Goal: Browse casually

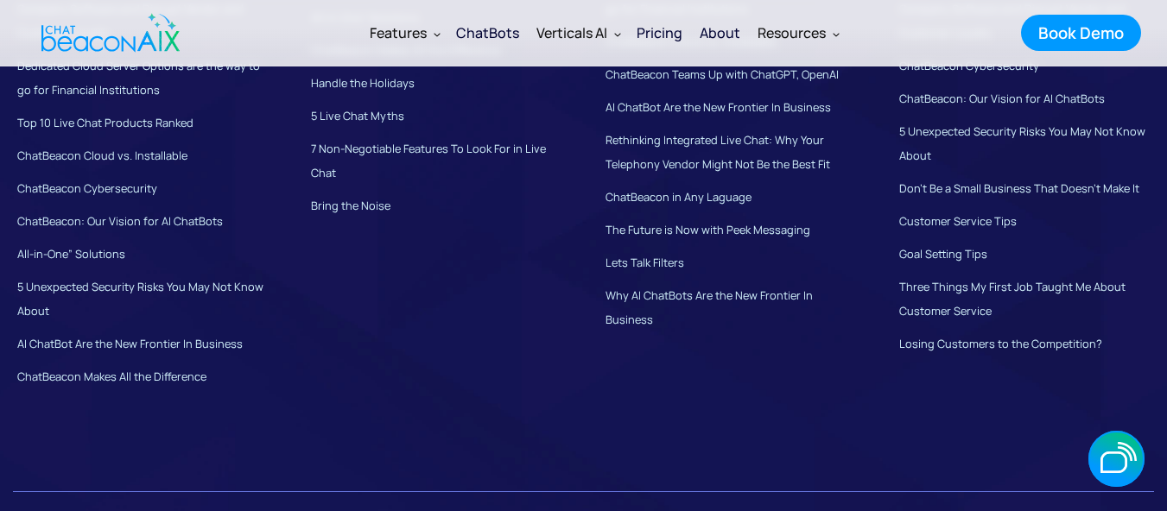
scroll to position [13227, 0]
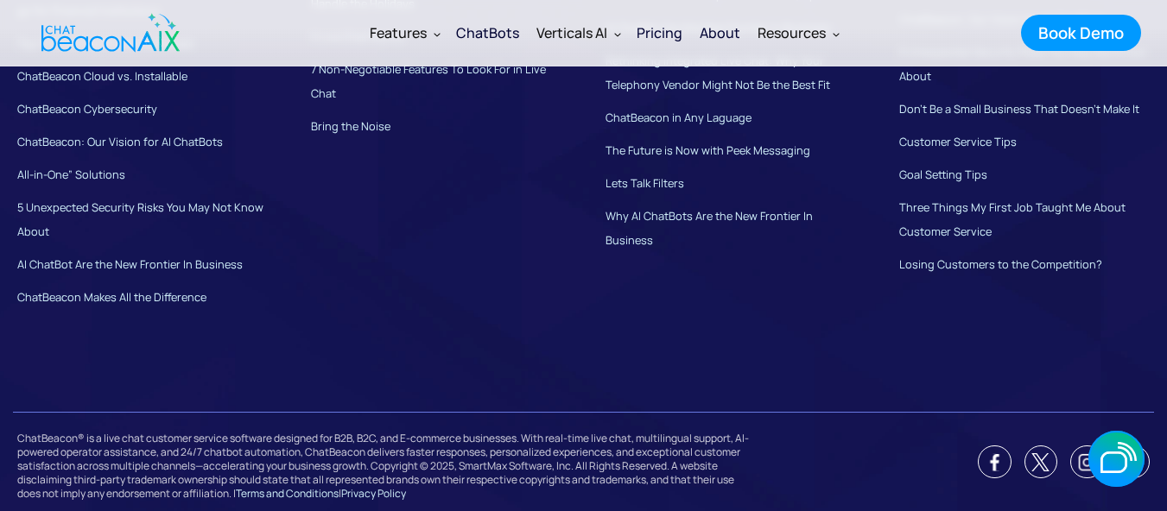
click at [1152, 466] on div "ChatBeacon® is a live chat customer service software designed for B2B, B2C, and…" at bounding box center [583, 461] width 1141 height 99
click at [1150, 461] on div "ChatBeacon® is a live chat customer service software designed for B2B, B2C, and…" at bounding box center [583, 461] width 1141 height 99
click at [1147, 470] on button "button" at bounding box center [1116, 460] width 67 height 60
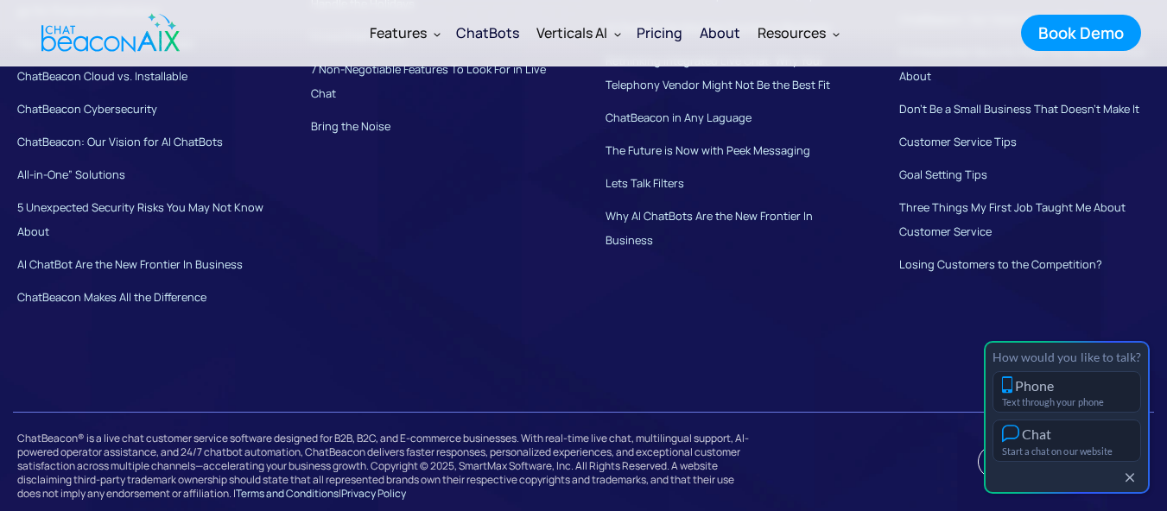
click at [1135, 479] on button "button" at bounding box center [1129, 479] width 19 height 15
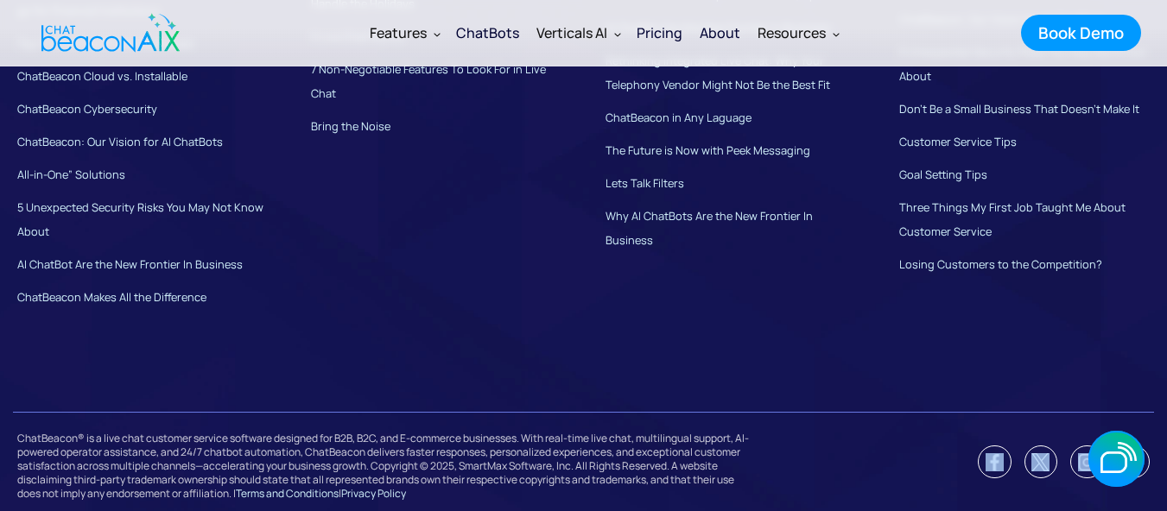
click at [1150, 464] on div "ChatBeacon® is a live chat customer service software designed for B2B, B2C, and…" at bounding box center [583, 461] width 1141 height 99
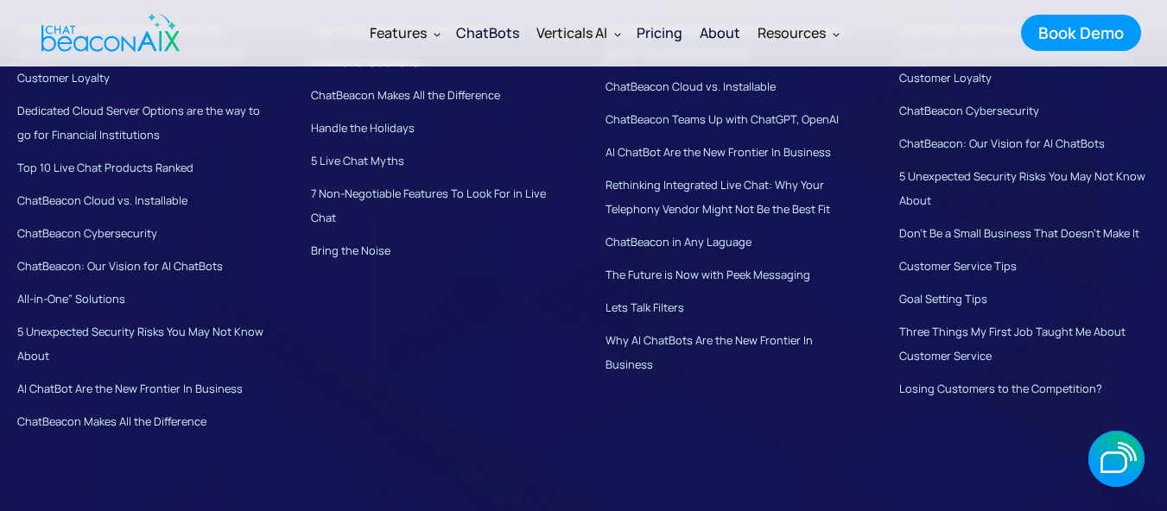
scroll to position [13178, 0]
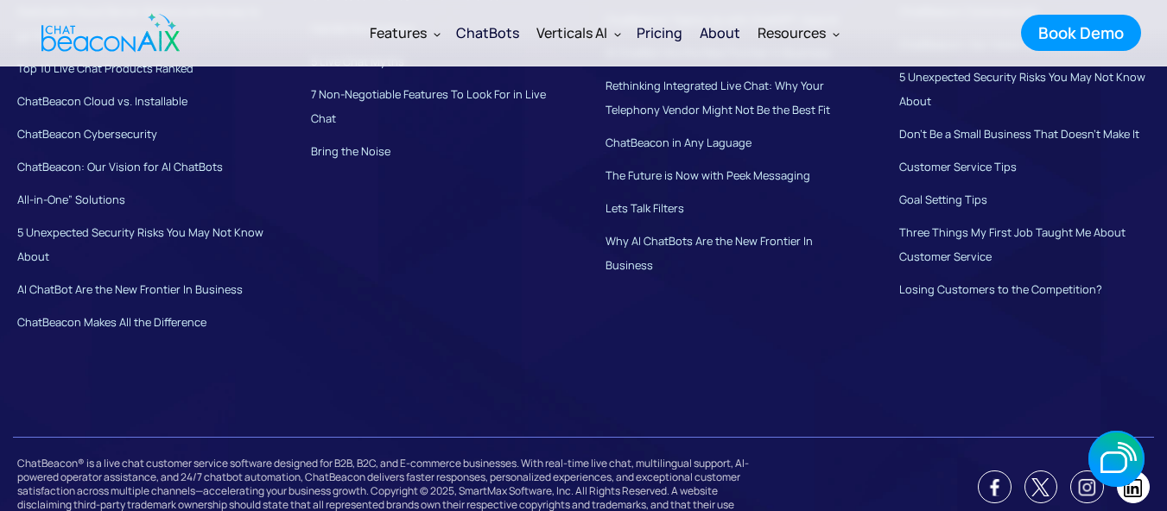
click at [1137, 497] on img at bounding box center [1133, 487] width 18 height 18
